Goal: Task Accomplishment & Management: Use online tool/utility

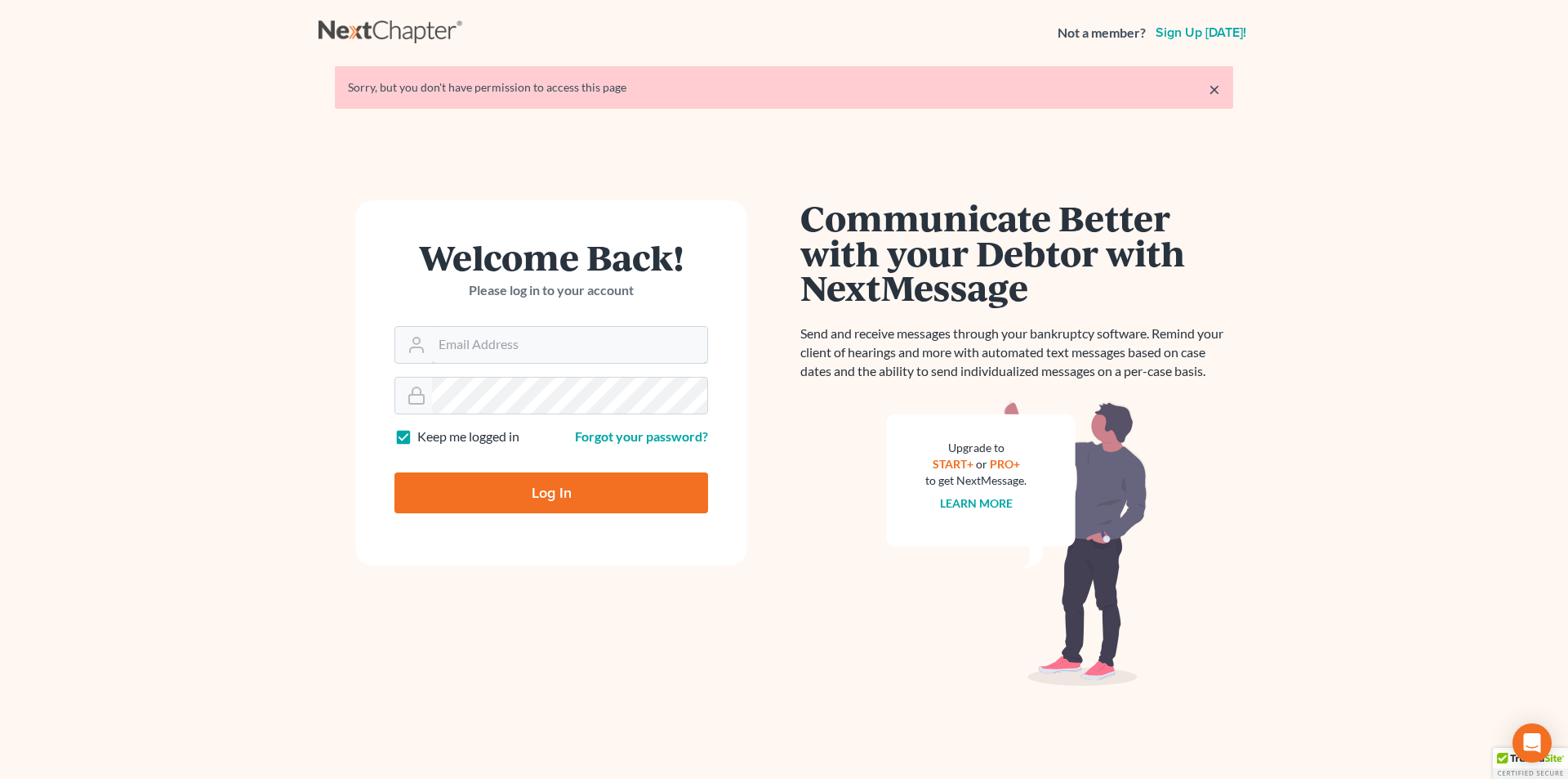
type input "[EMAIL_ADDRESS][DOMAIN_NAME]"
click at [537, 494] on input "Log In" at bounding box center [551, 492] width 314 height 41
type input "Thinking..."
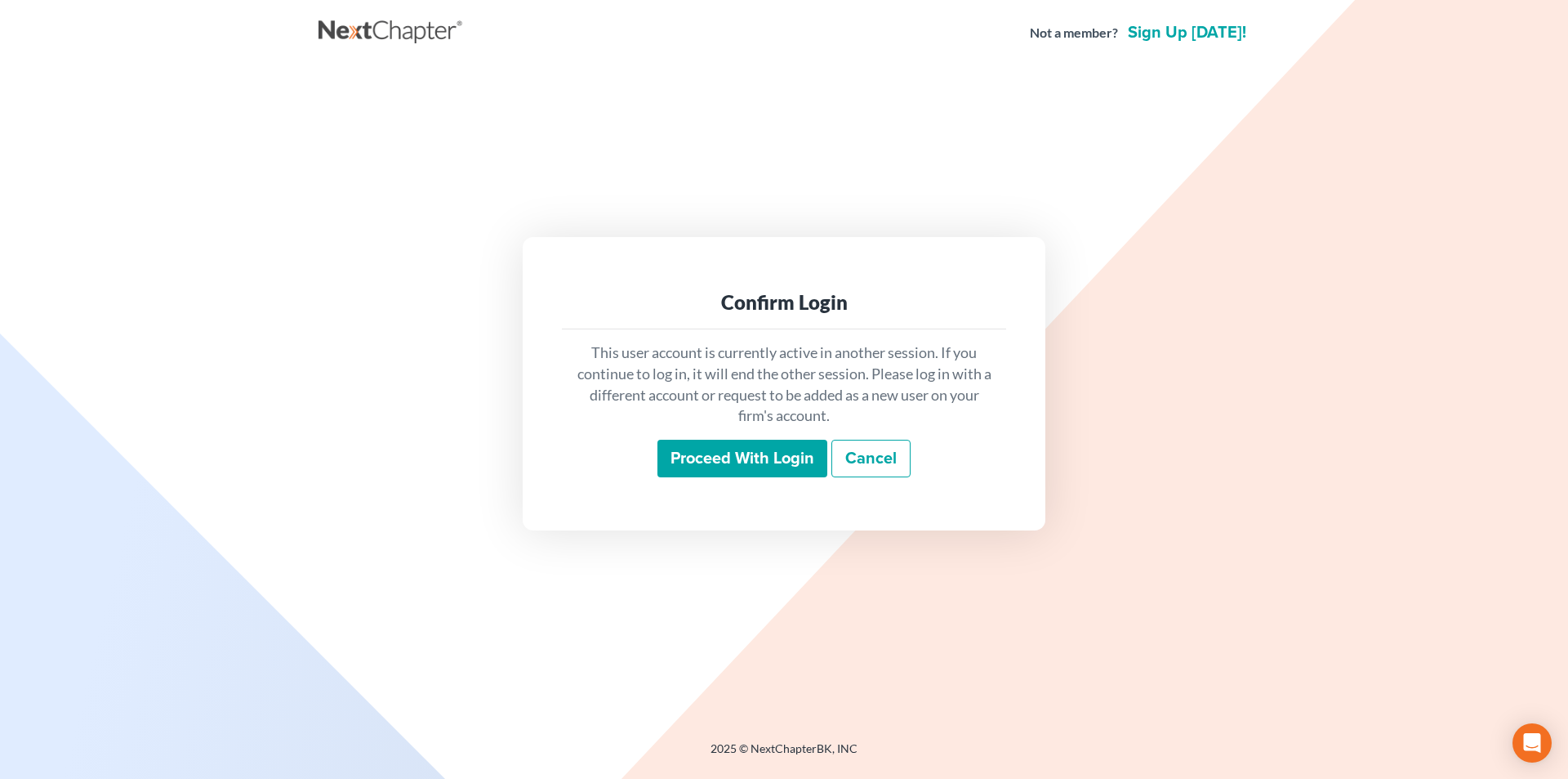
click at [740, 452] on input "Proceed with login" at bounding box center [742, 457] width 170 height 37
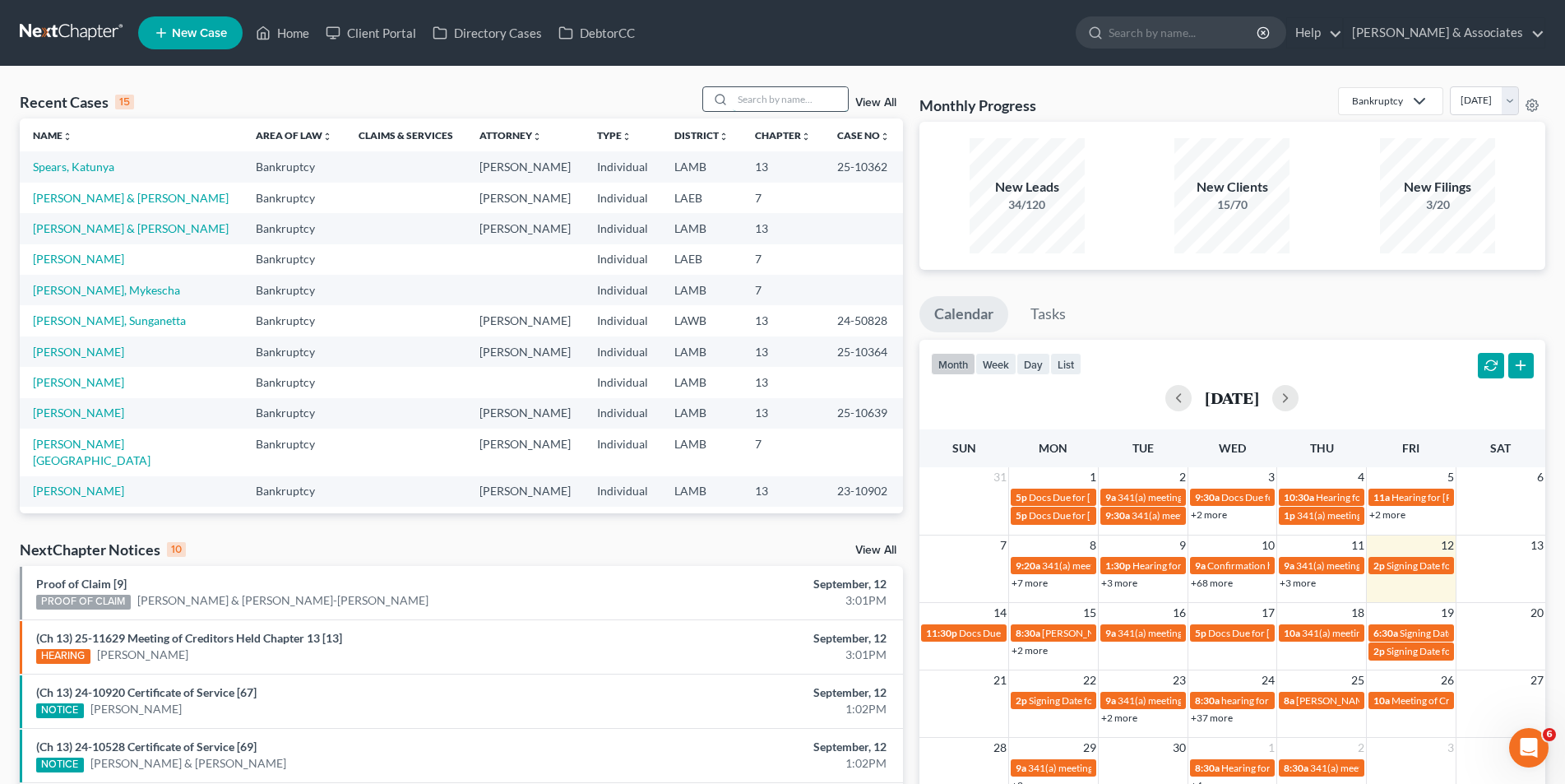
click at [737, 98] on input "search" at bounding box center [790, 99] width 115 height 24
click at [765, 107] on input "search" at bounding box center [790, 99] width 115 height 24
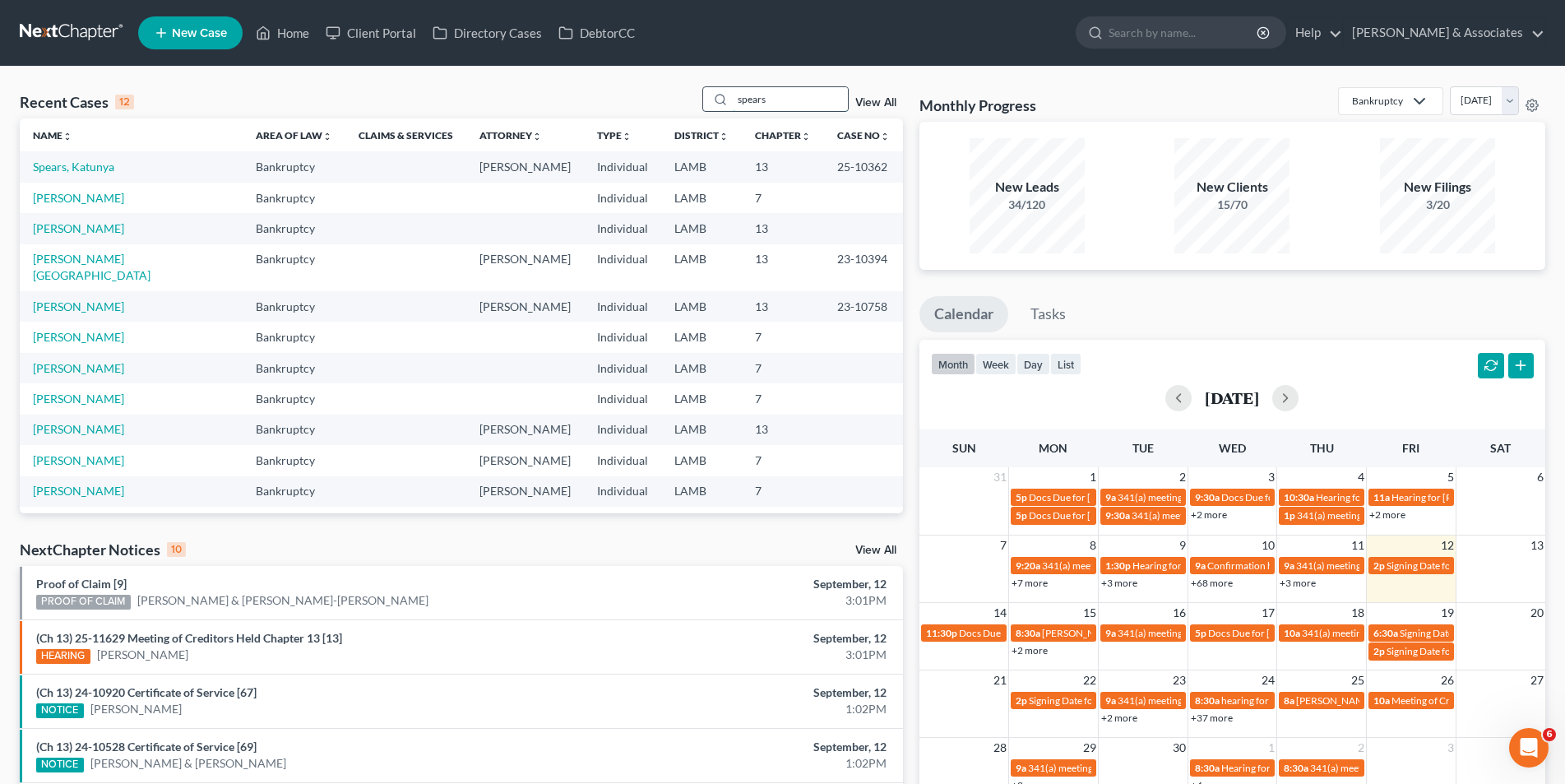
type input "spears"
click at [82, 299] on link "[PERSON_NAME]" at bounding box center [78, 306] width 91 height 14
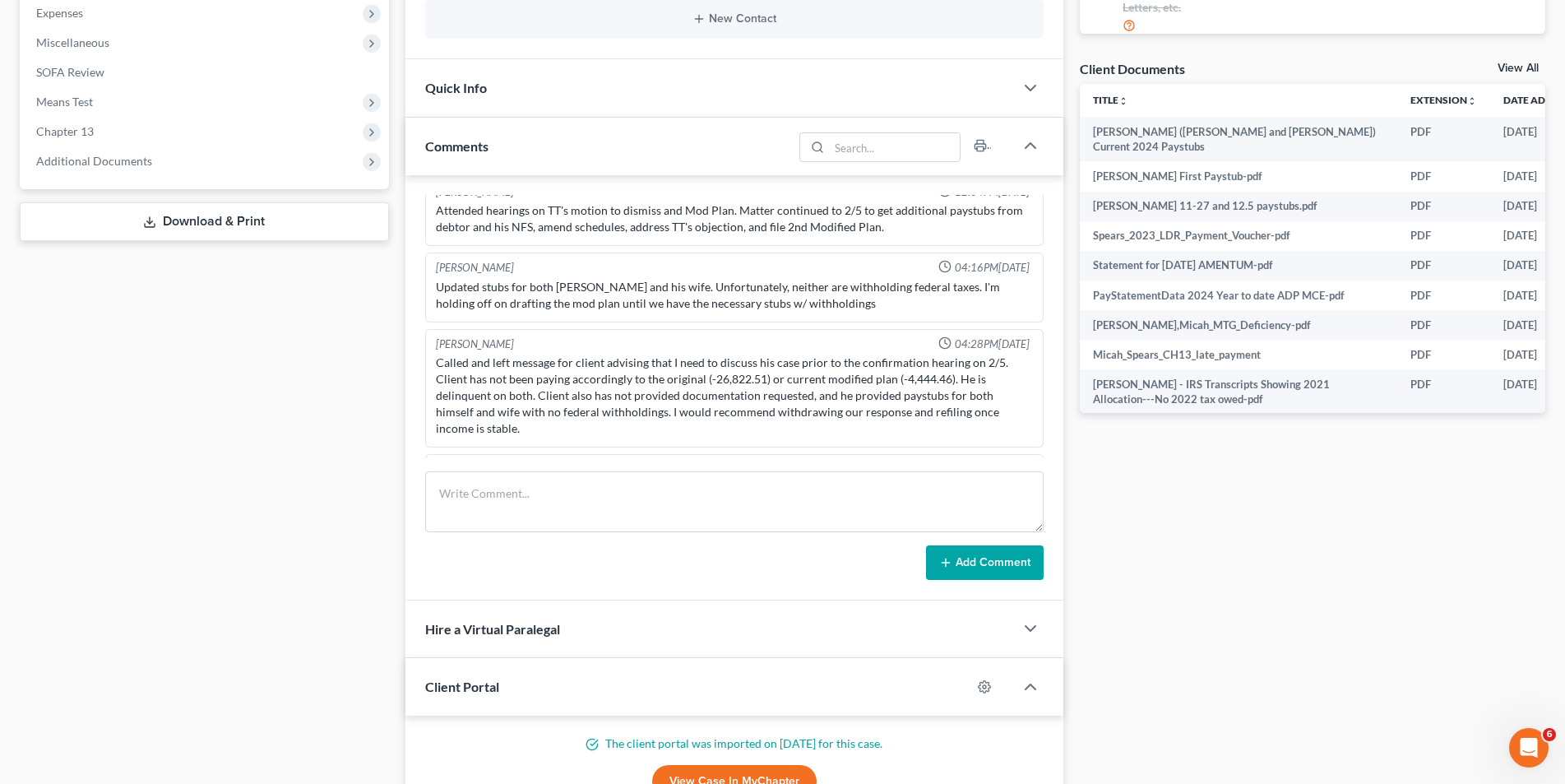
scroll to position [575, 0]
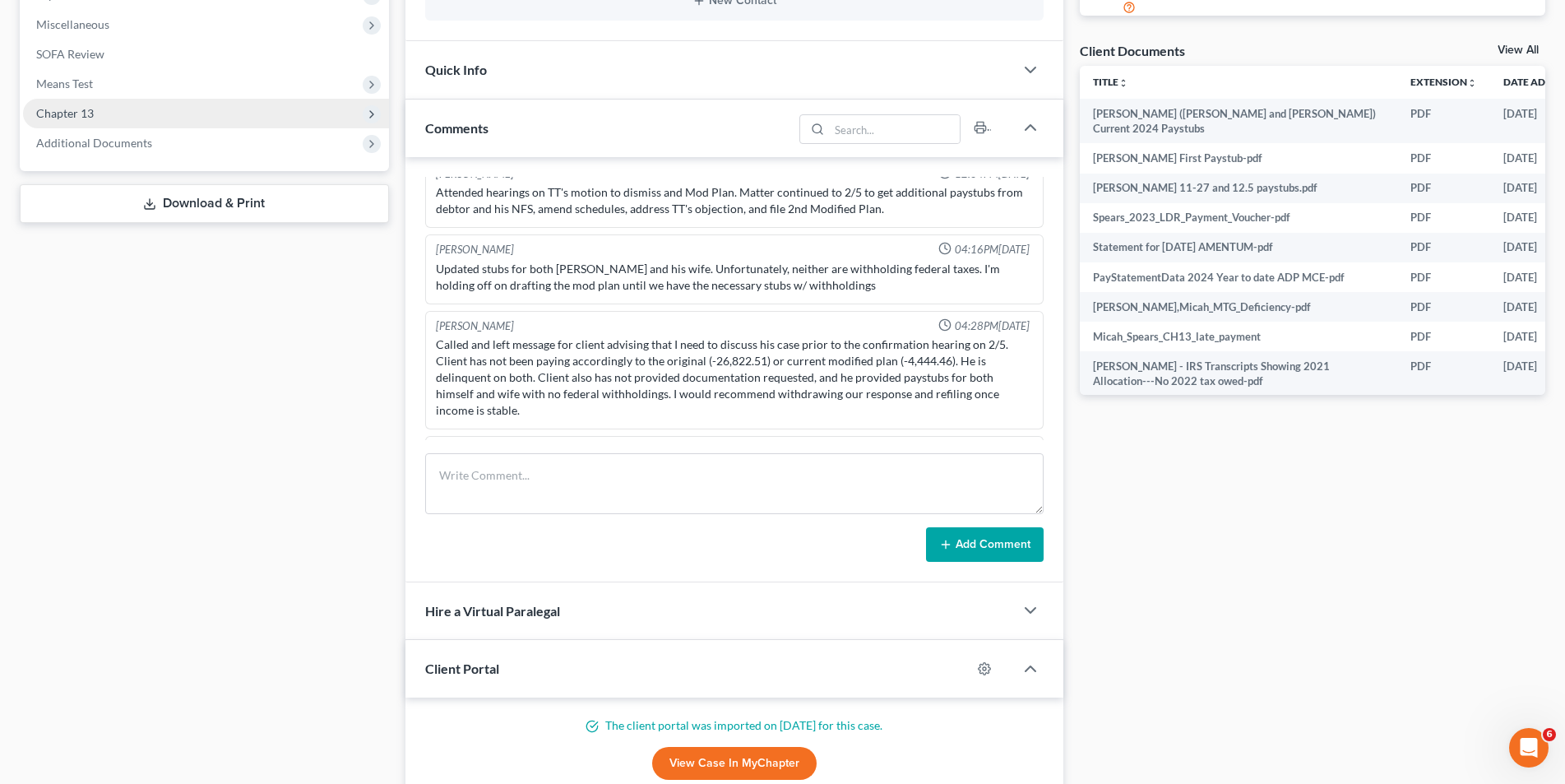
click at [139, 123] on span "Chapter 13" at bounding box center [206, 113] width 366 height 29
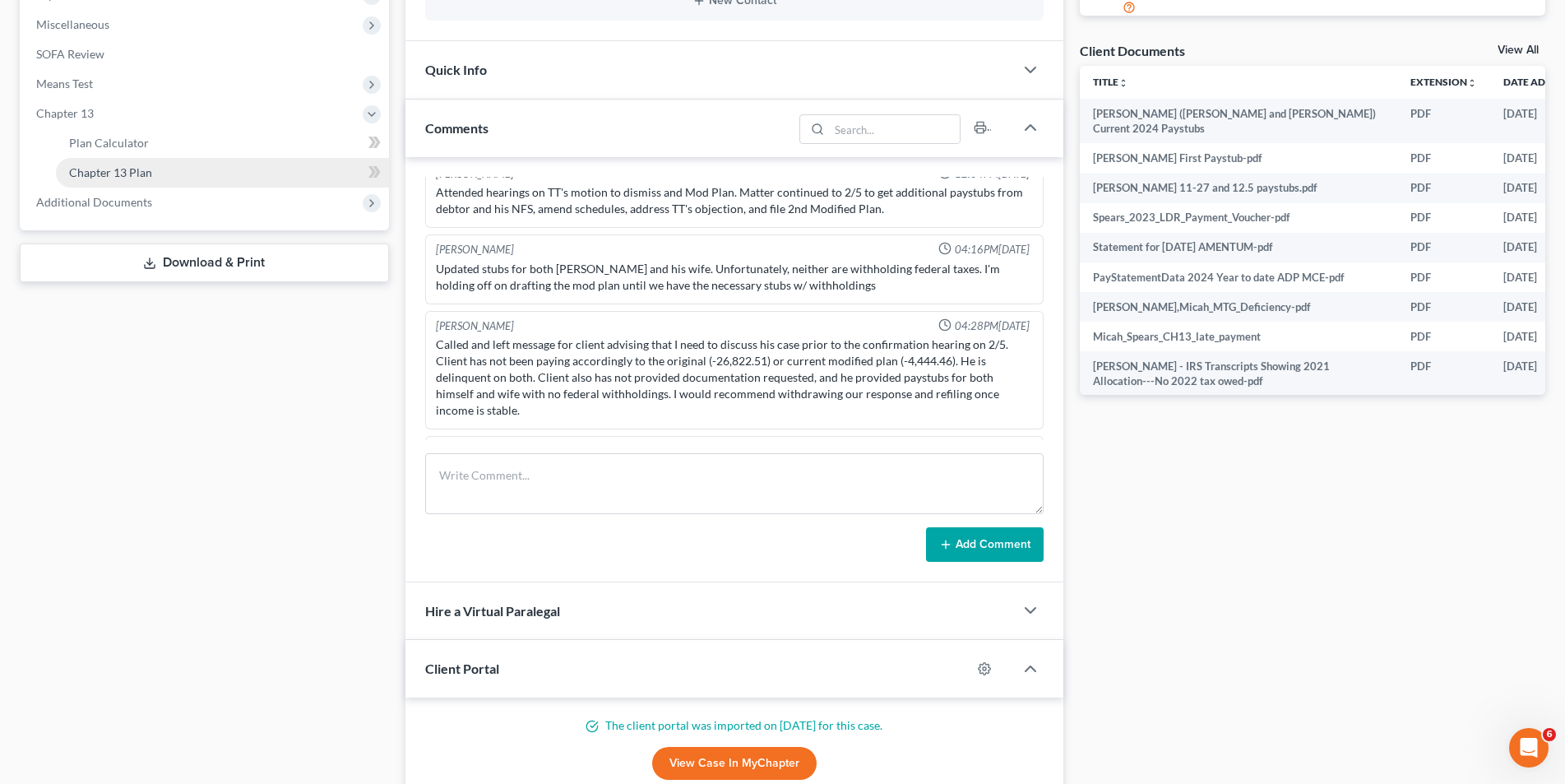
click at [138, 158] on link "Chapter 13 Plan" at bounding box center [222, 172] width 333 height 29
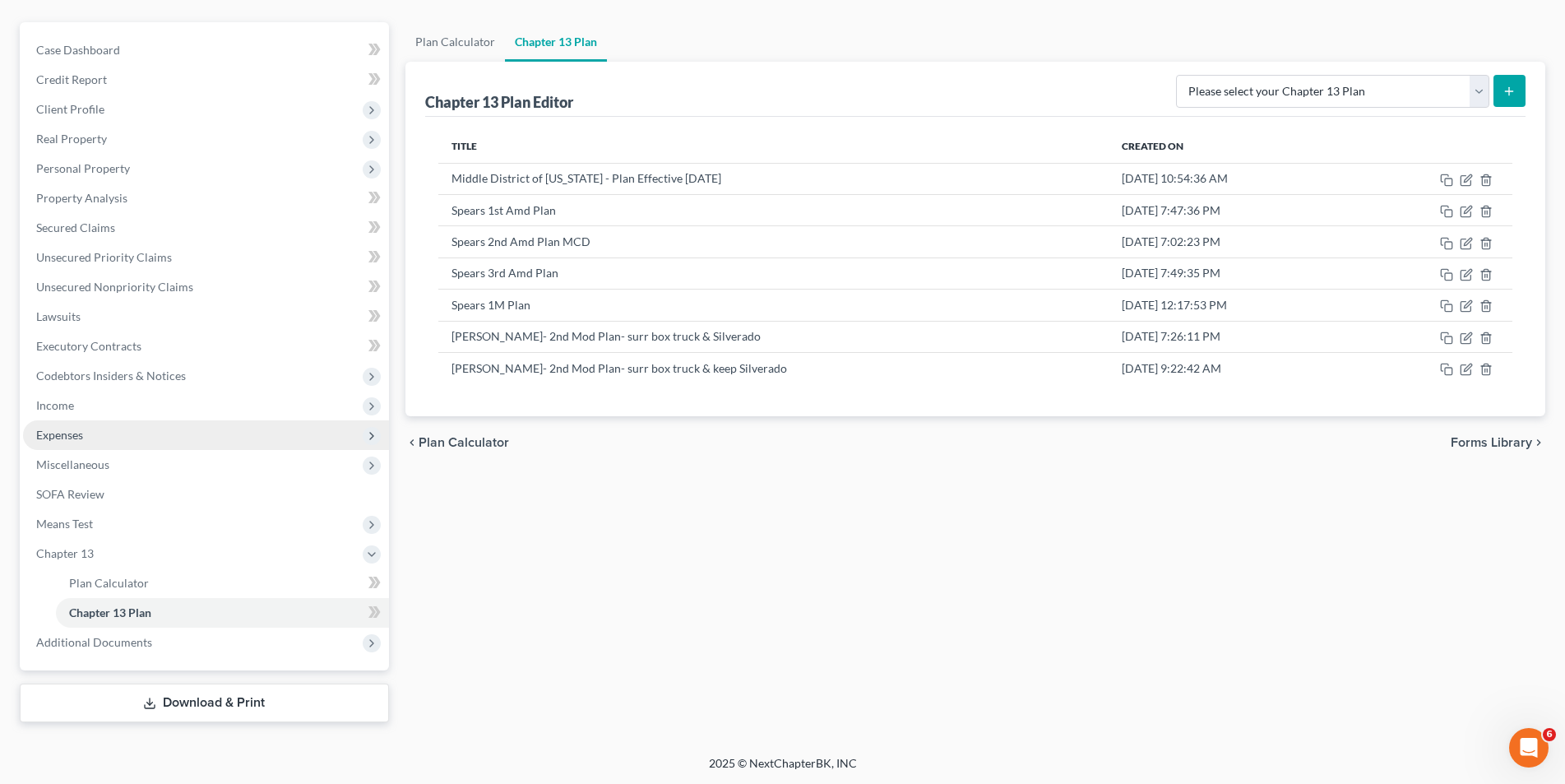
scroll to position [137, 0]
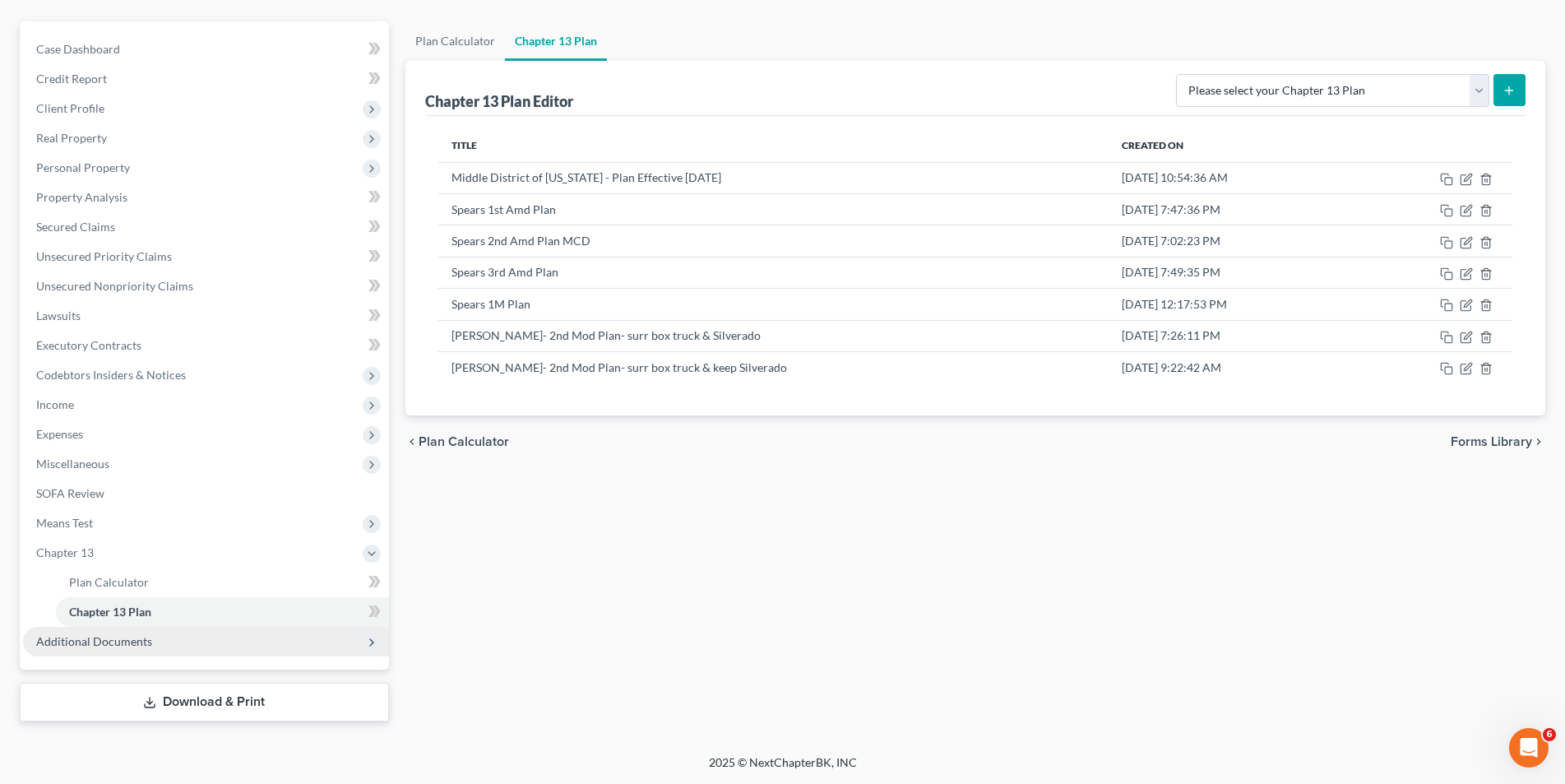
click at [135, 642] on span "Additional Documents" at bounding box center [93, 641] width 116 height 14
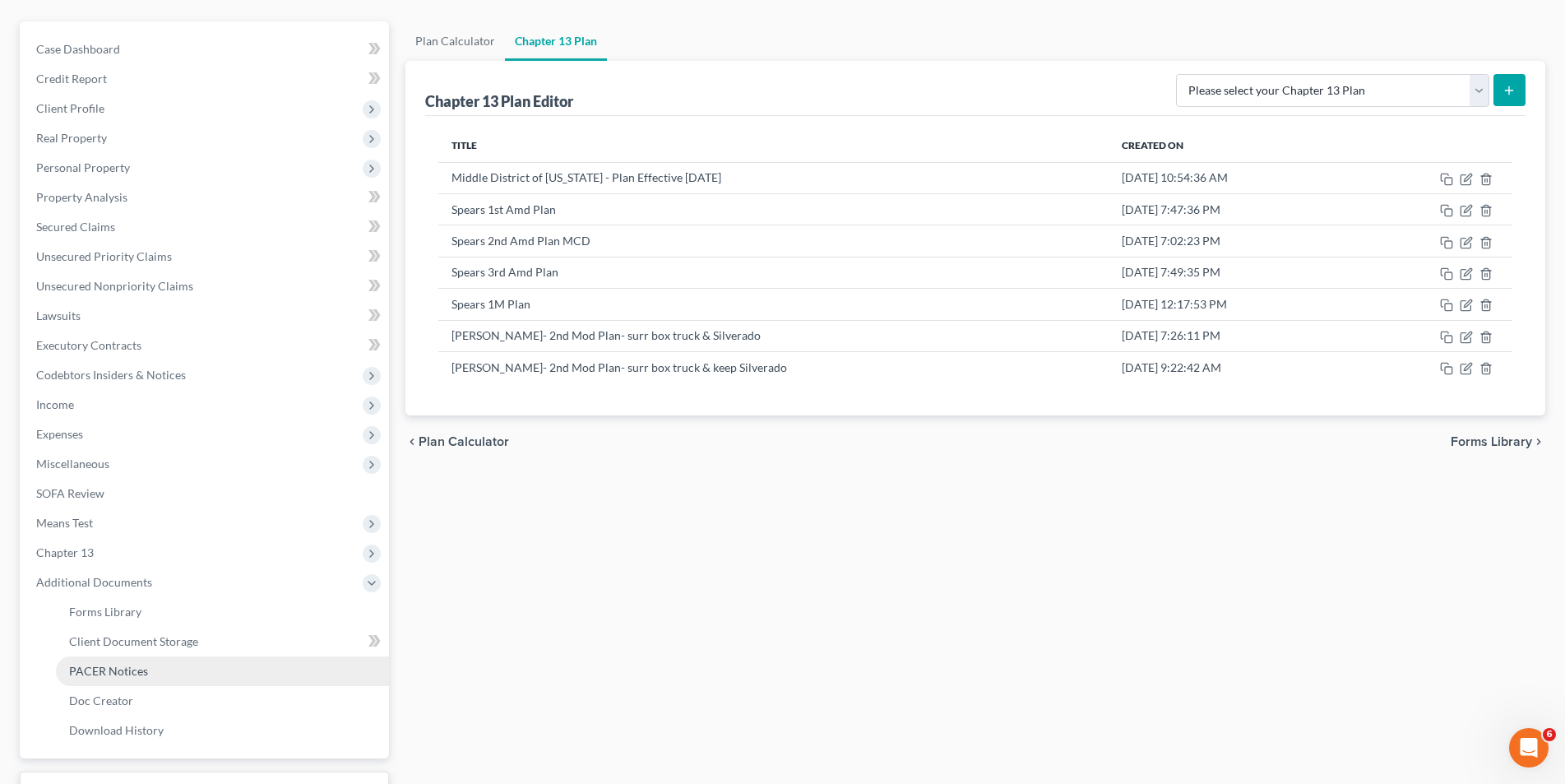
click at [112, 675] on span "PACER Notices" at bounding box center [108, 671] width 79 height 14
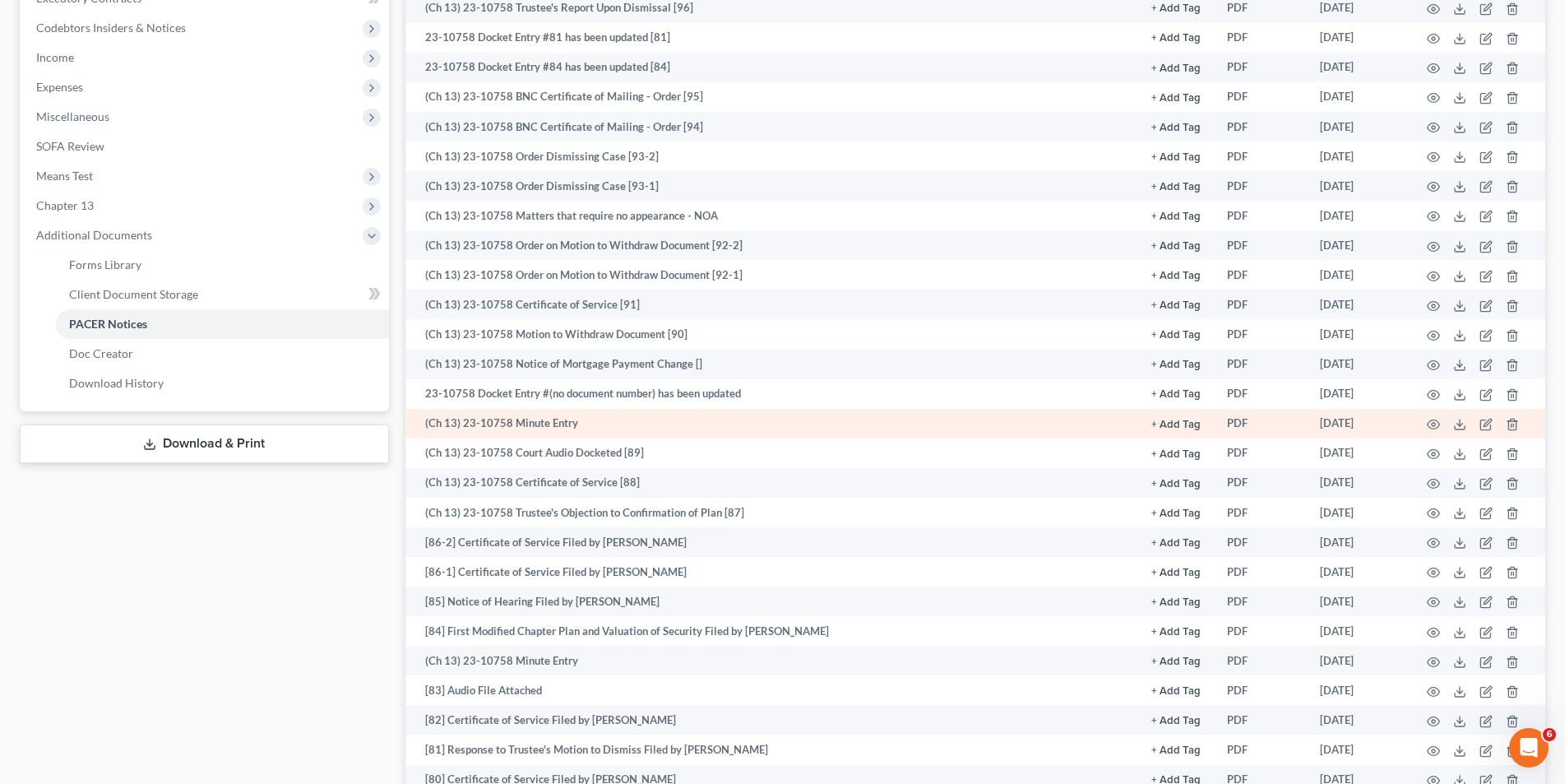
scroll to position [494, 0]
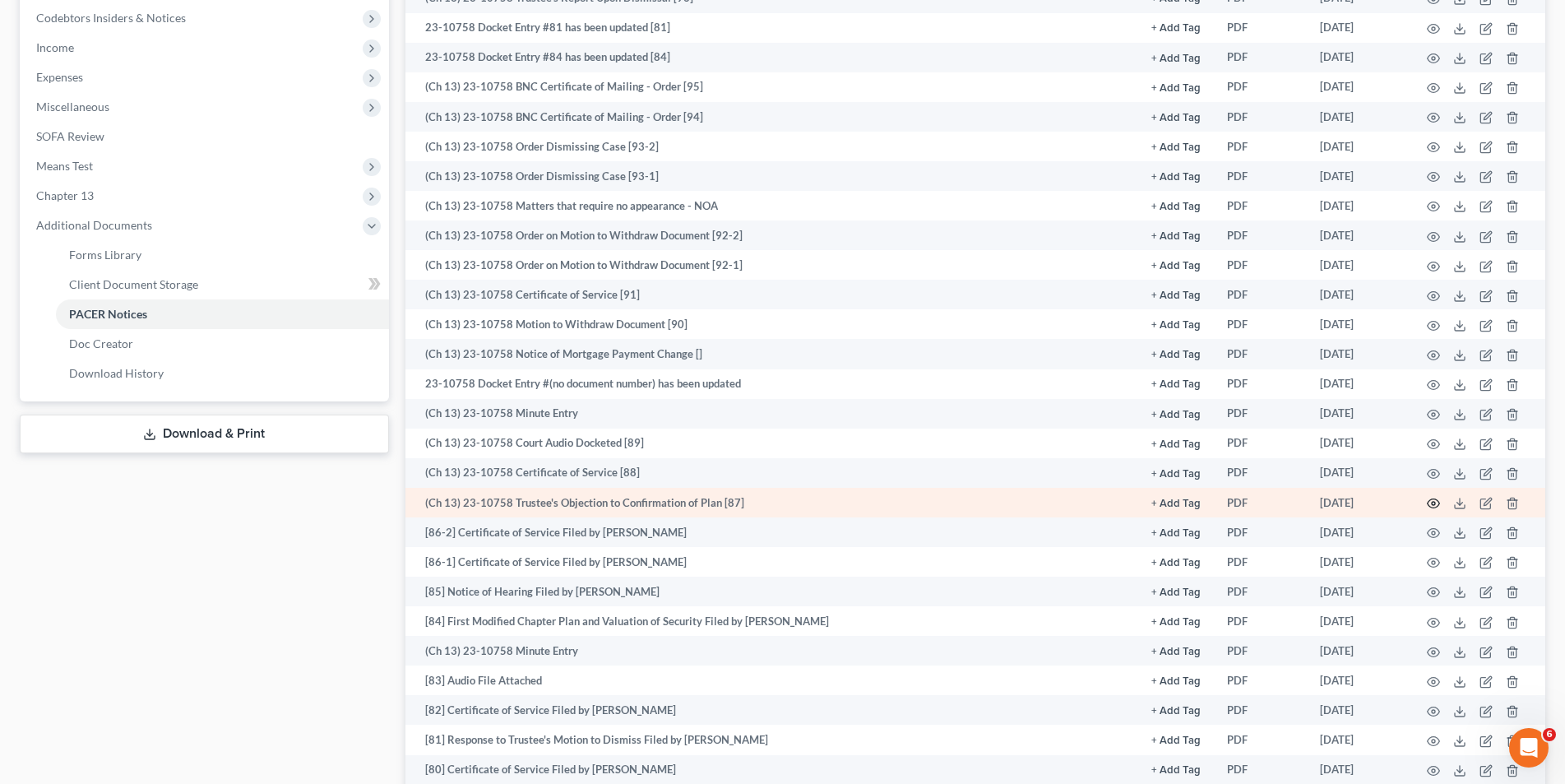
click at [1432, 500] on icon "button" at bounding box center [1434, 504] width 13 height 13
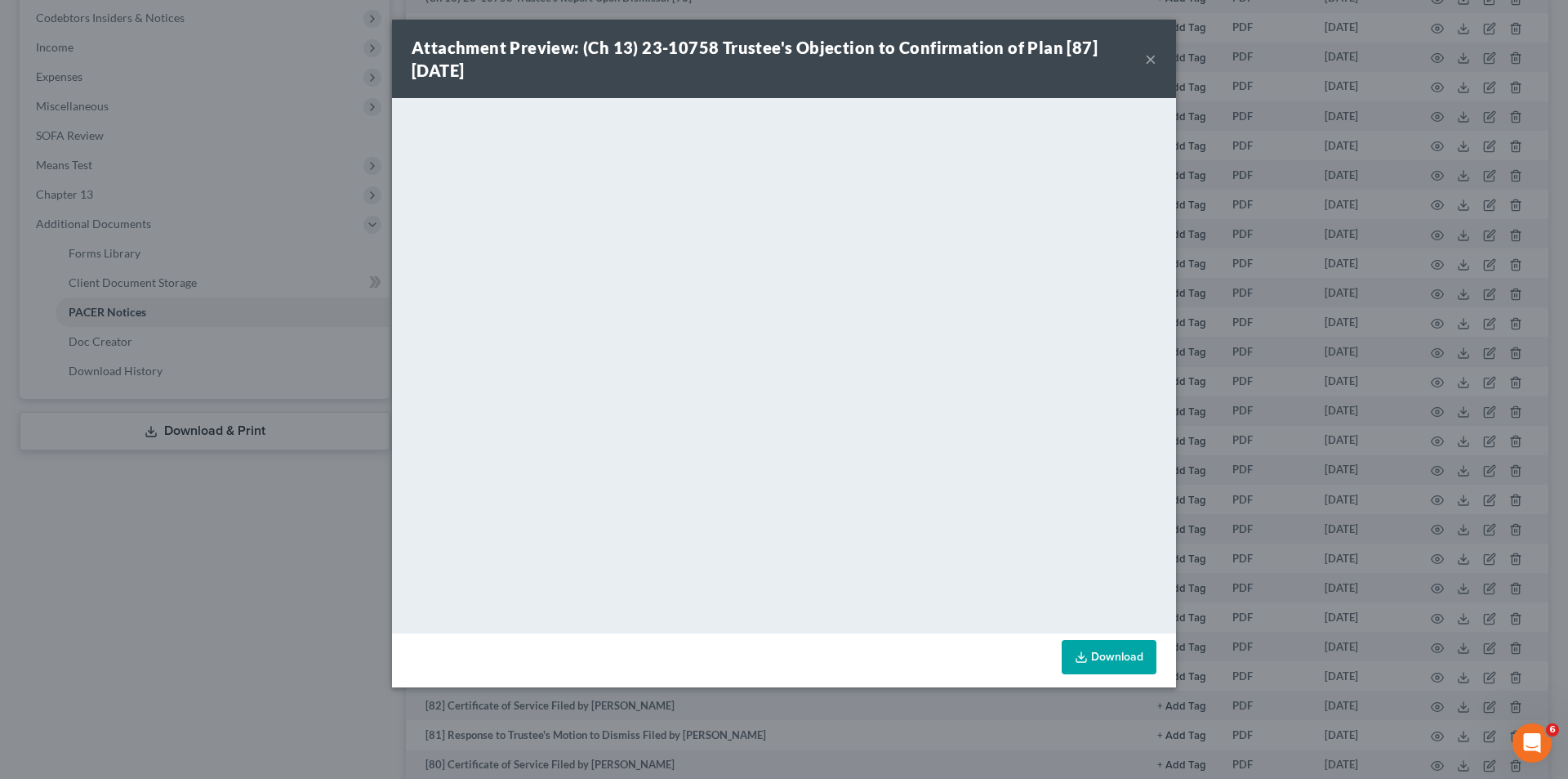
click at [1148, 56] on button "×" at bounding box center [1151, 59] width 12 height 20
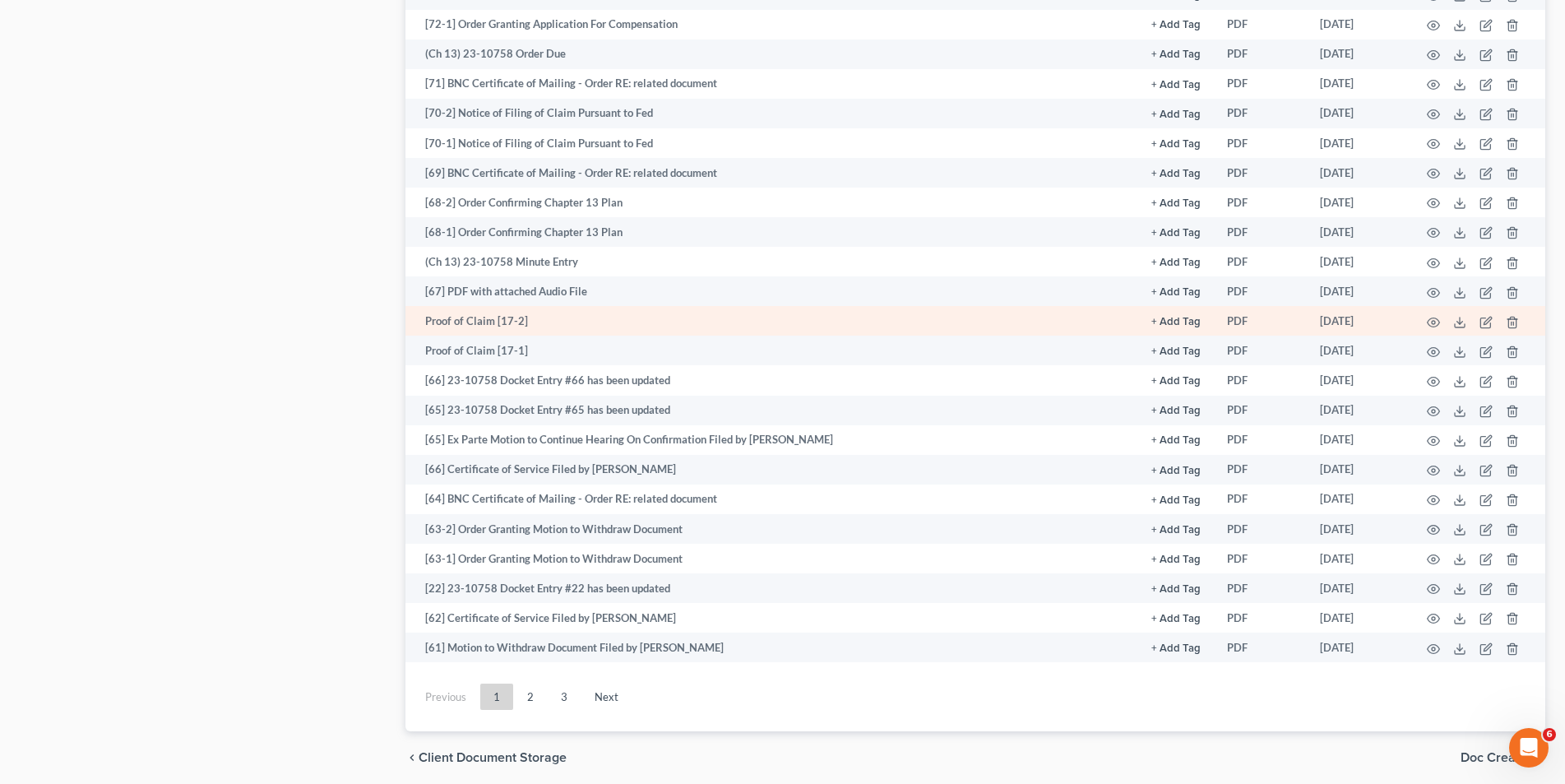
scroll to position [2043, 0]
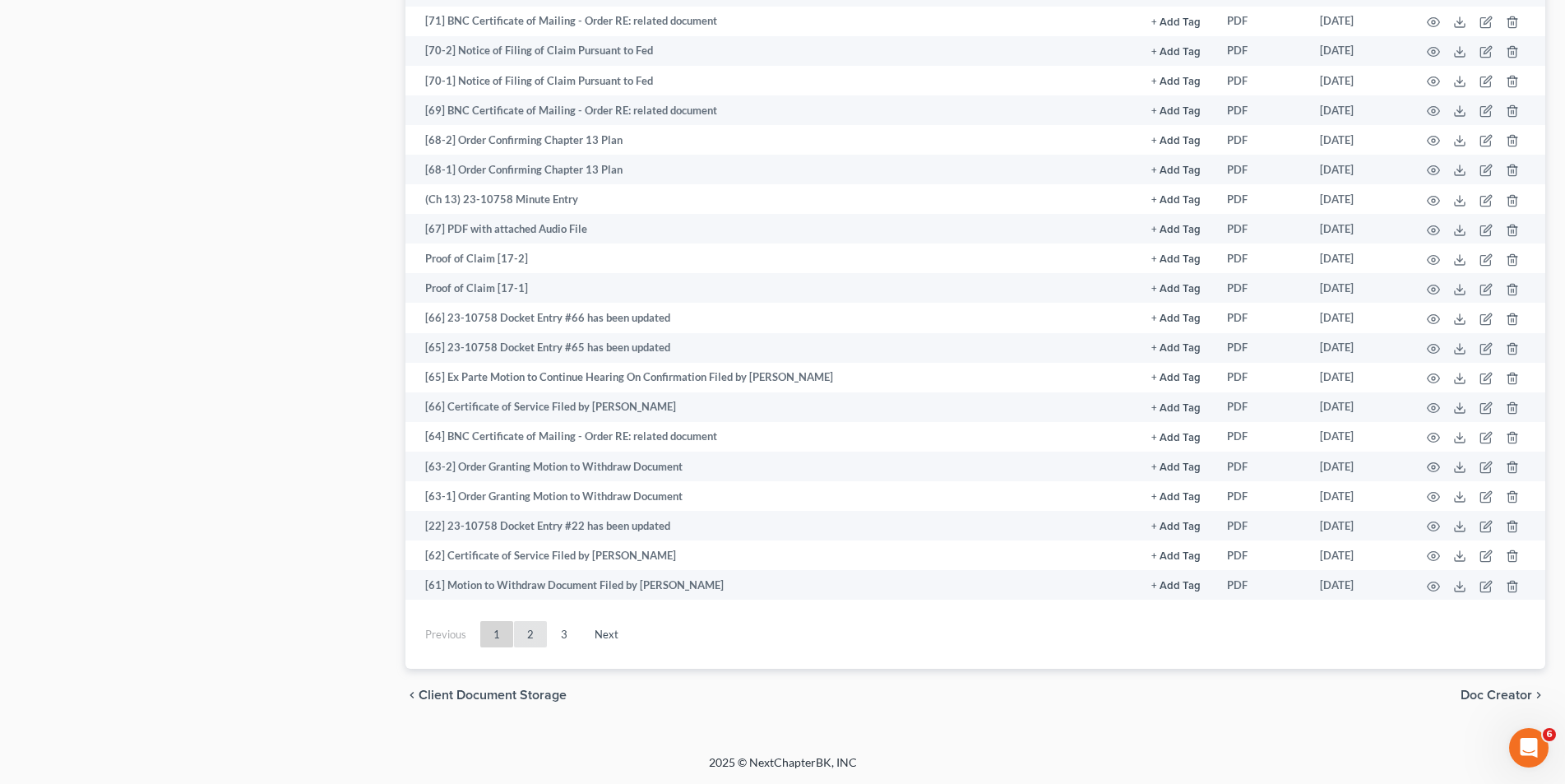
click at [527, 636] on link "2" at bounding box center [530, 634] width 33 height 27
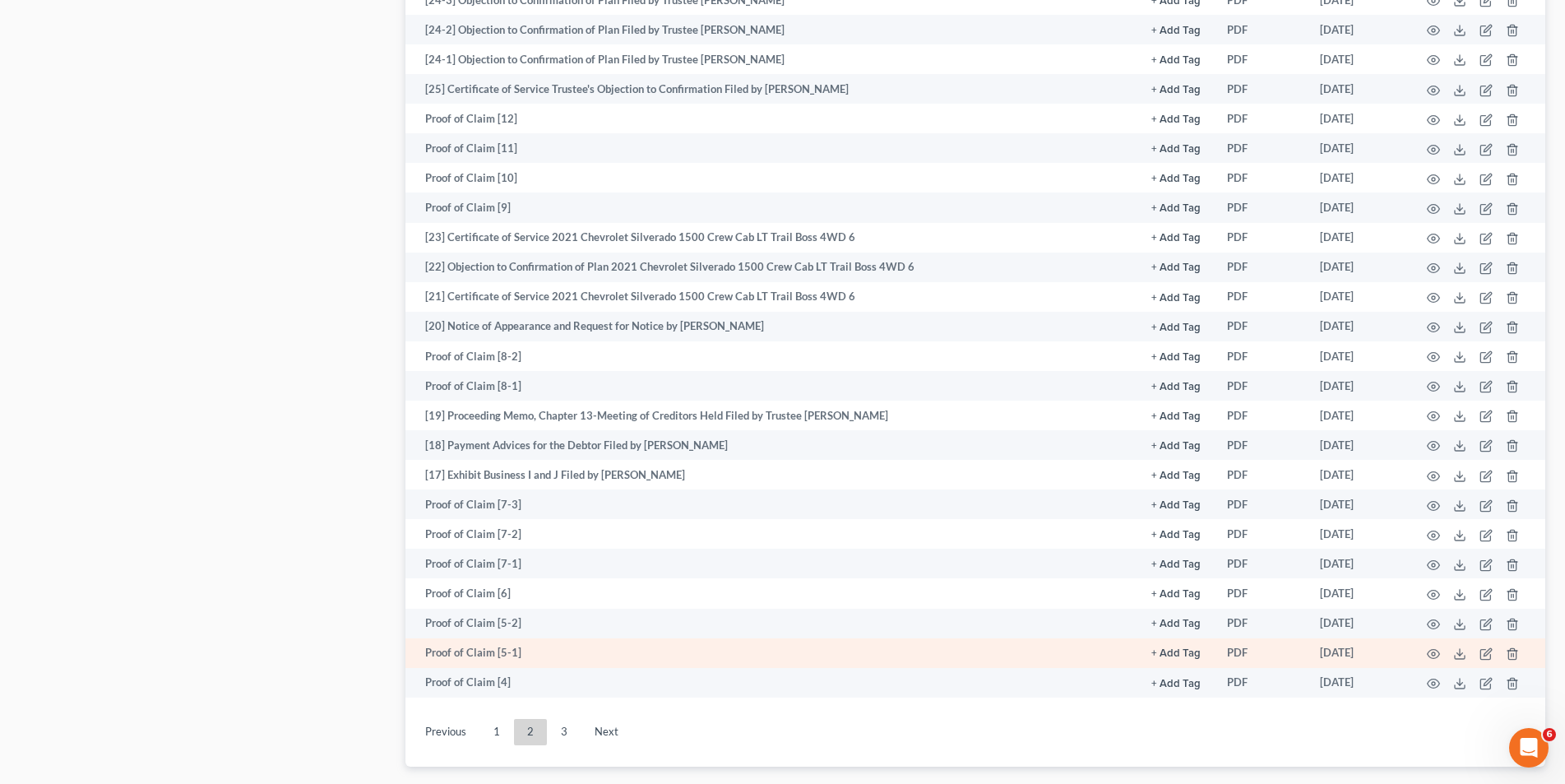
scroll to position [2179, 0]
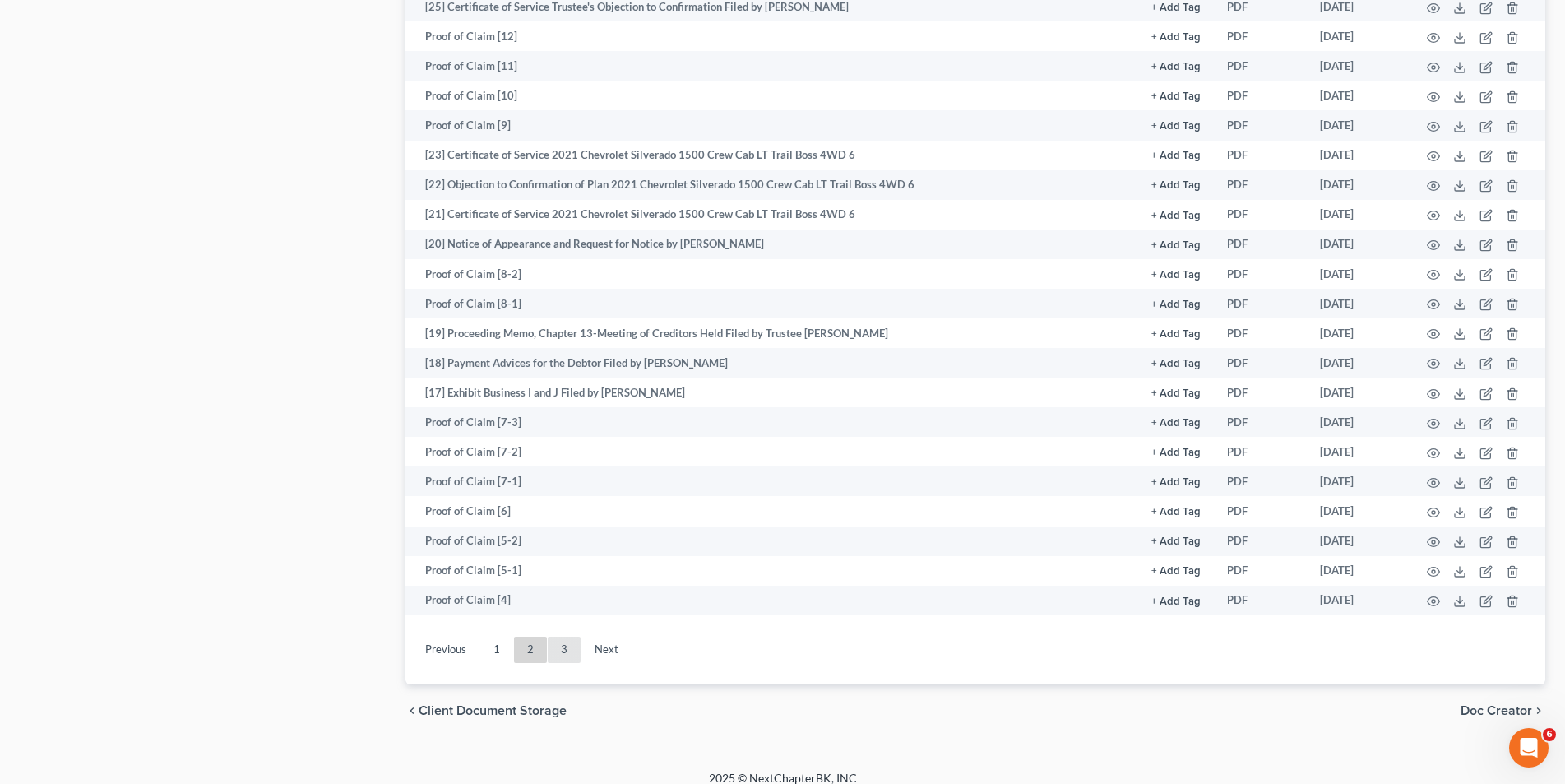
click at [563, 636] on link "3" at bounding box center [564, 650] width 33 height 27
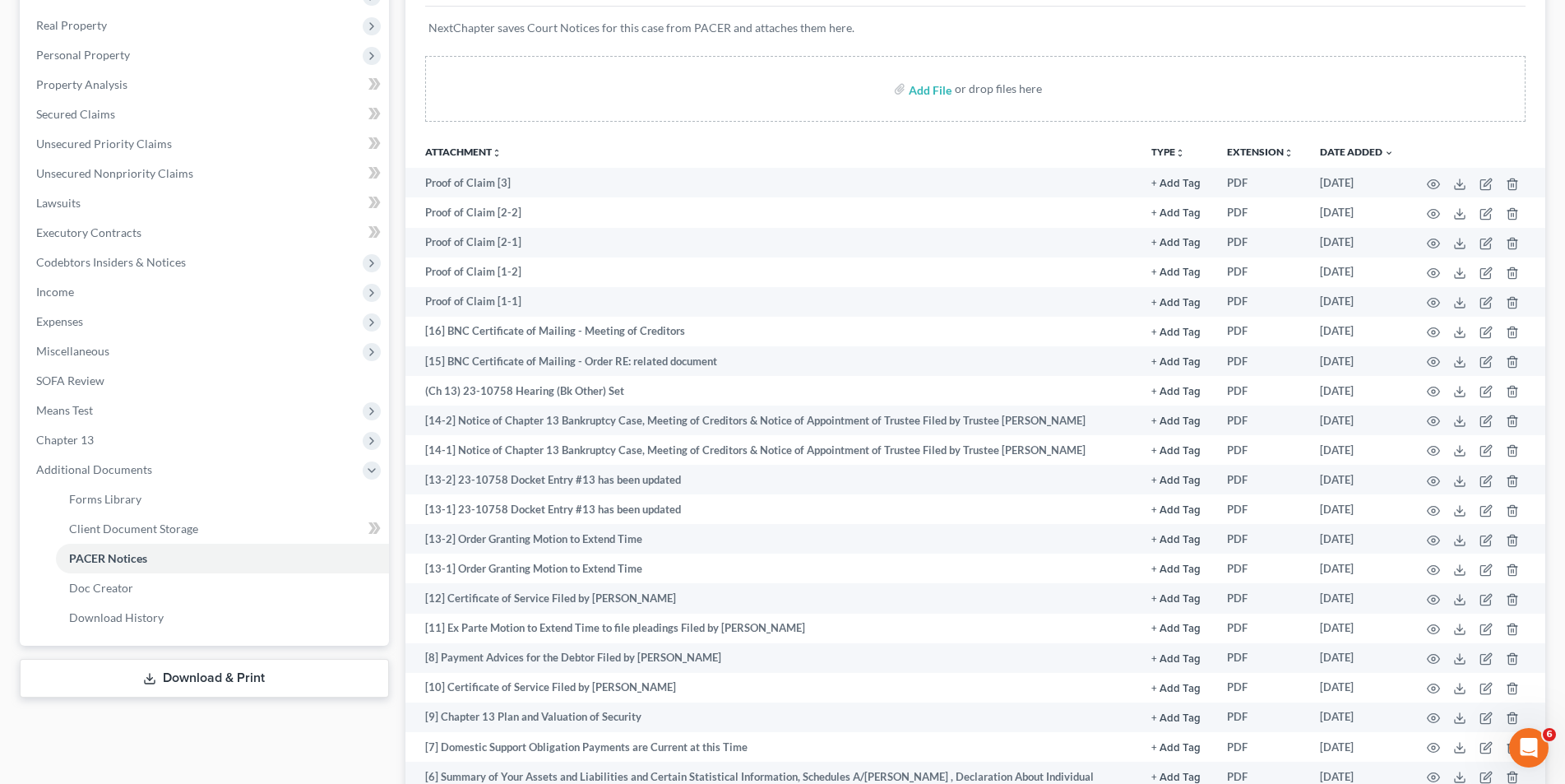
scroll to position [239, 0]
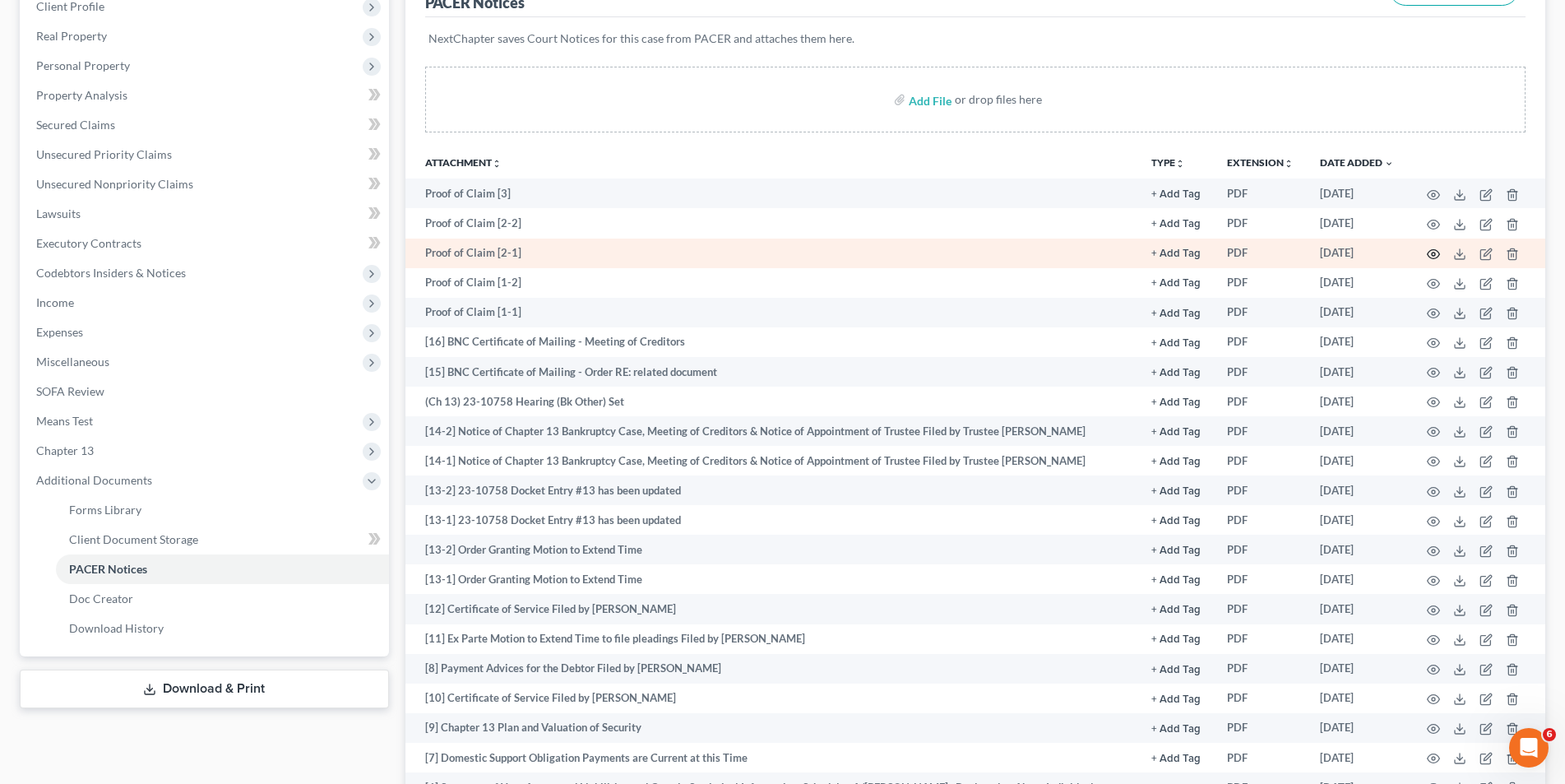
click at [1429, 250] on icon "button" at bounding box center [1434, 254] width 13 height 13
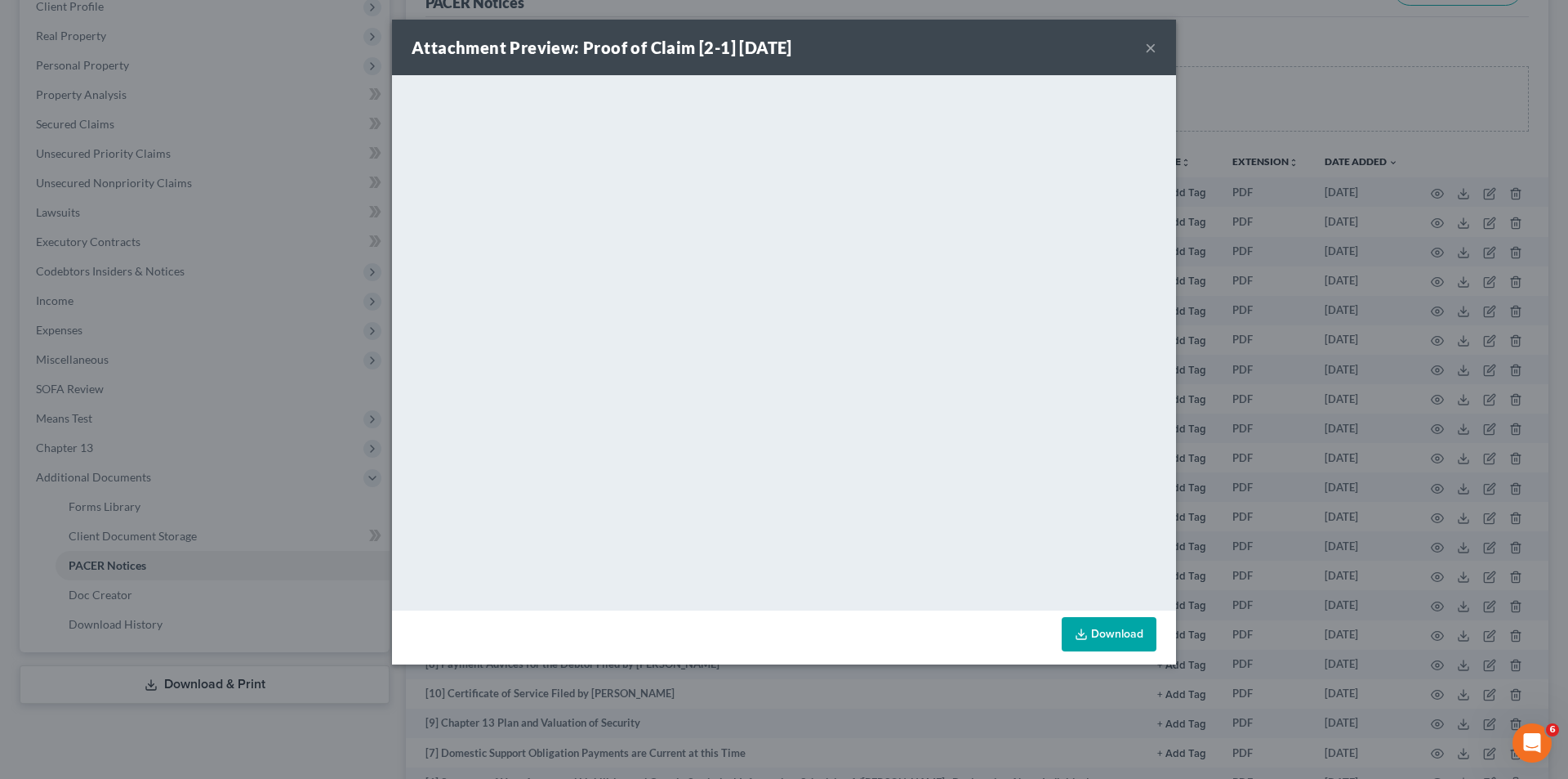
click at [1144, 46] on div "Attachment Preview: Proof of Claim [2-1] [DATE] ×" at bounding box center [784, 47] width 784 height 56
click at [1151, 46] on button "×" at bounding box center [1151, 47] width 12 height 20
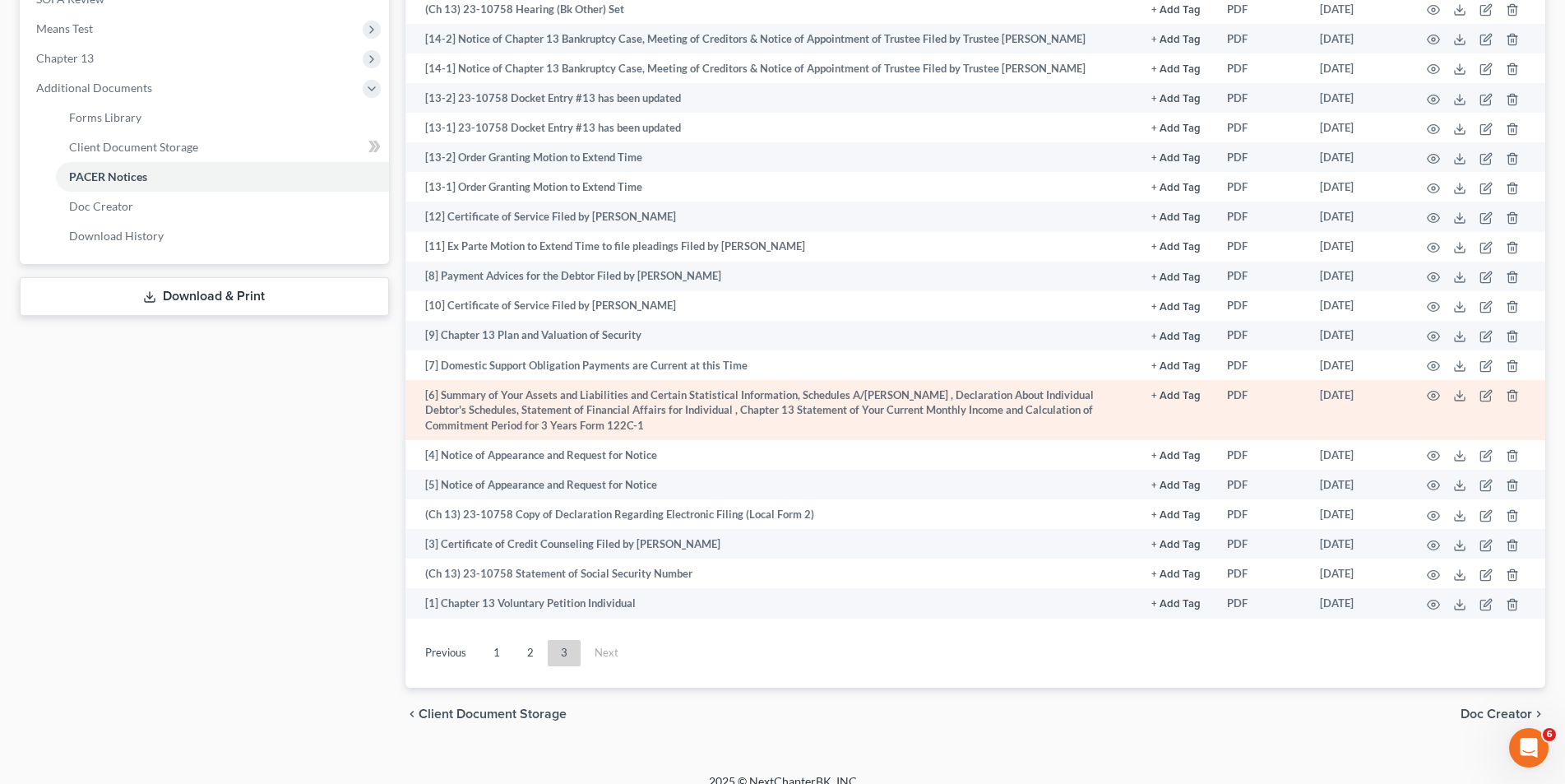
scroll to position [650, 0]
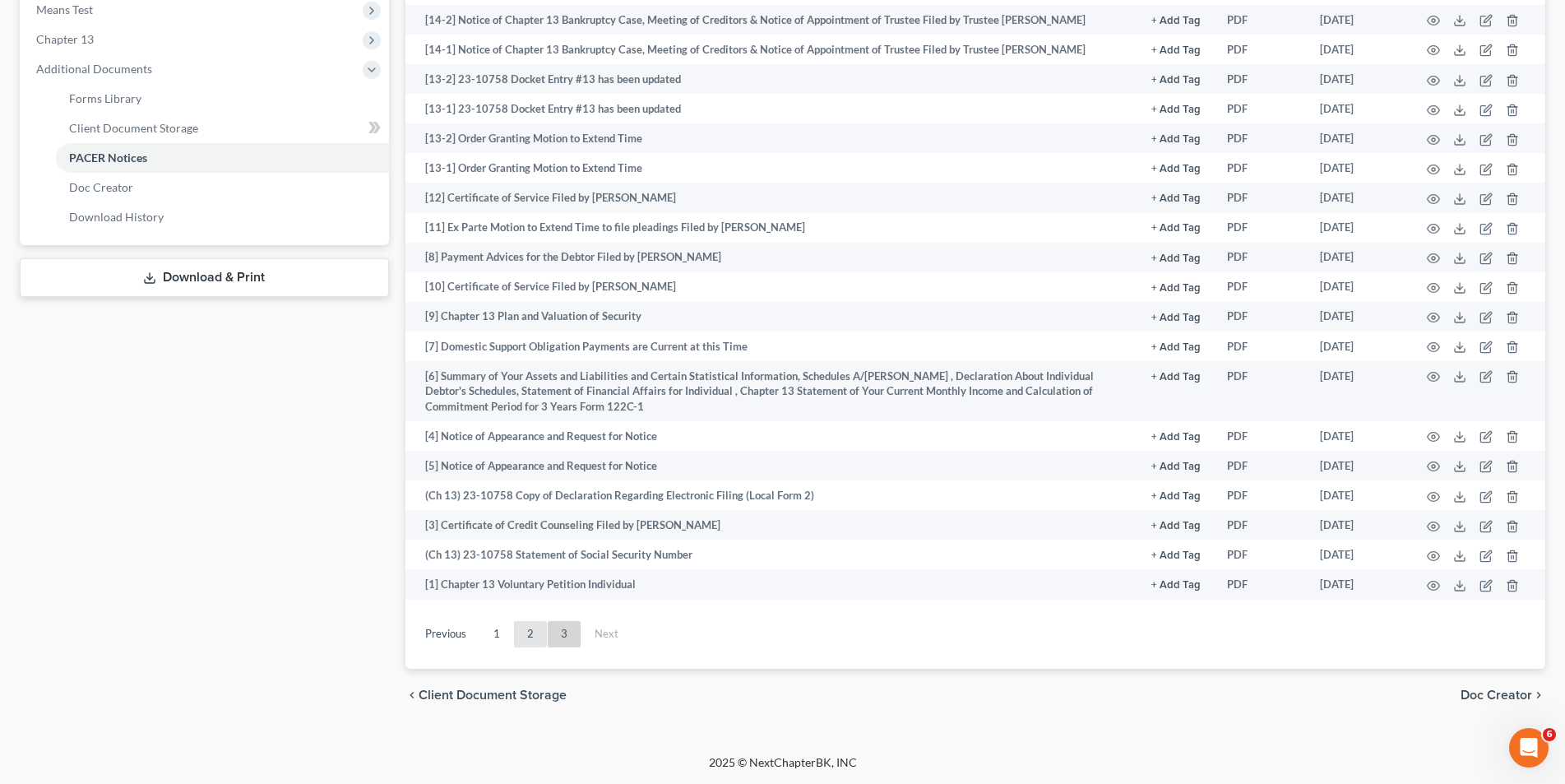
click at [523, 642] on link "2" at bounding box center [530, 634] width 33 height 27
